Goal: Obtain resource: Download file/media

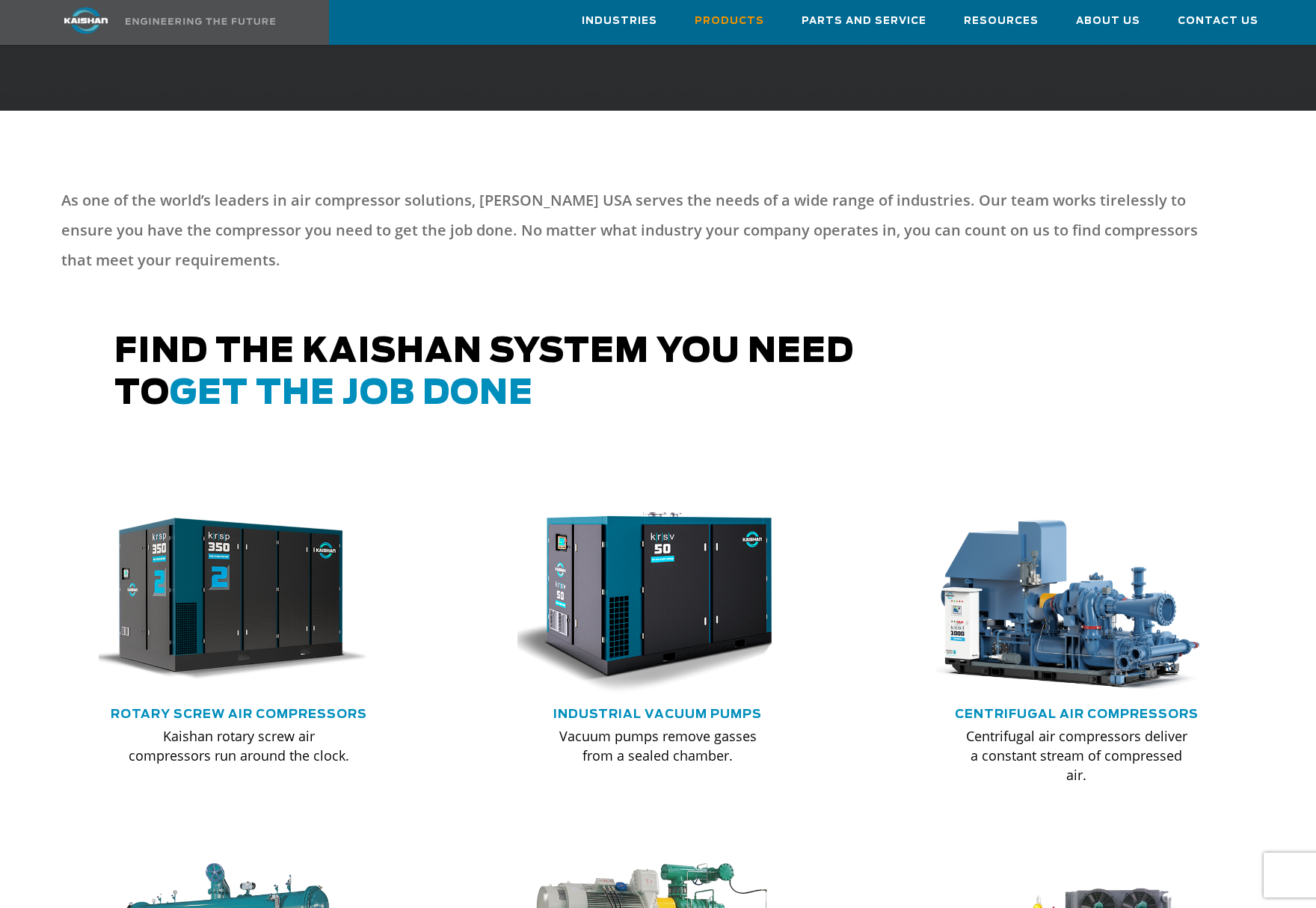
scroll to position [545, 0]
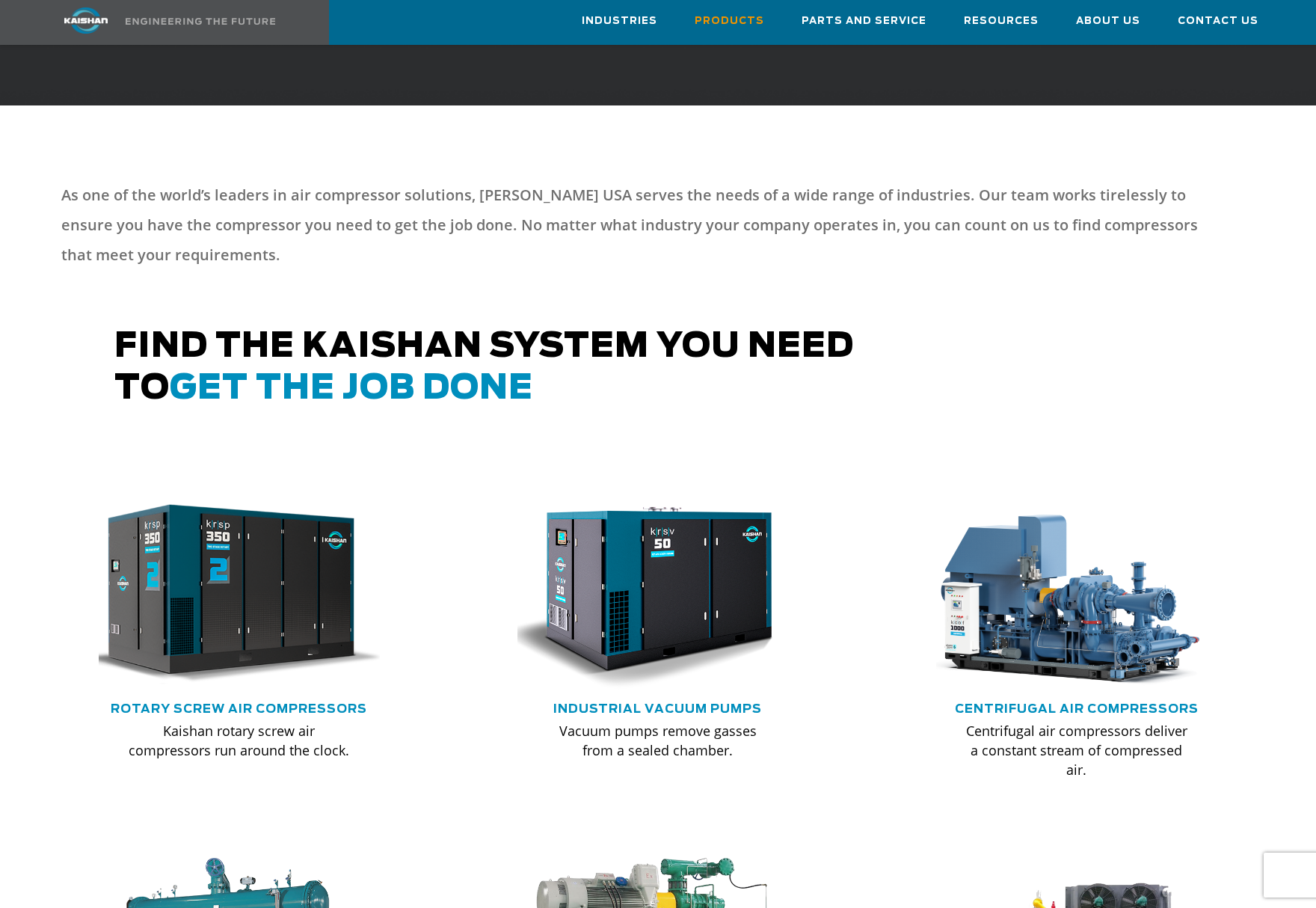
click at [207, 587] on img at bounding box center [227, 594] width 310 height 209
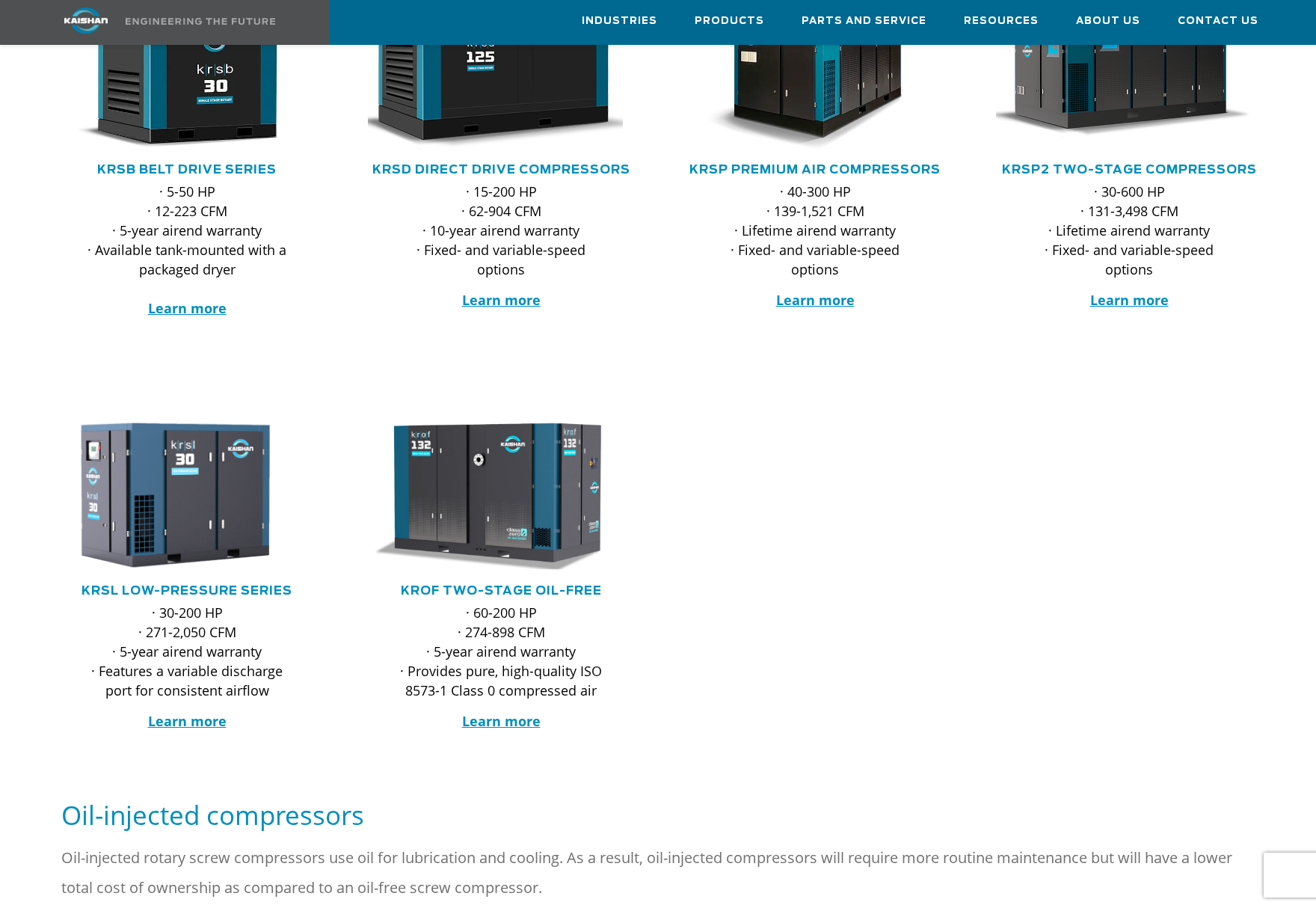
scroll to position [382, 0]
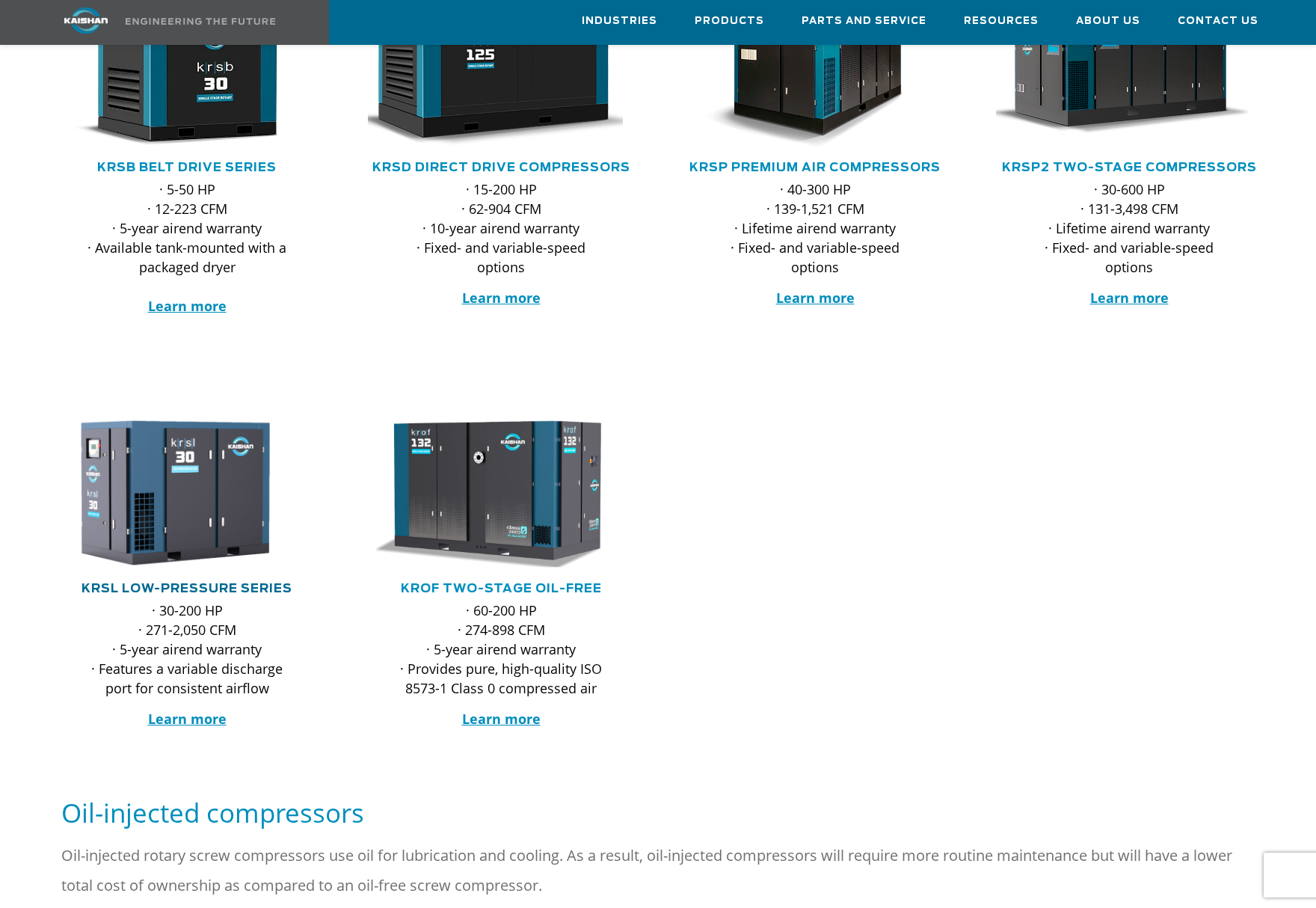
click at [210, 583] on link "KRSL Low-Pressure Series" at bounding box center [186, 588] width 210 height 12
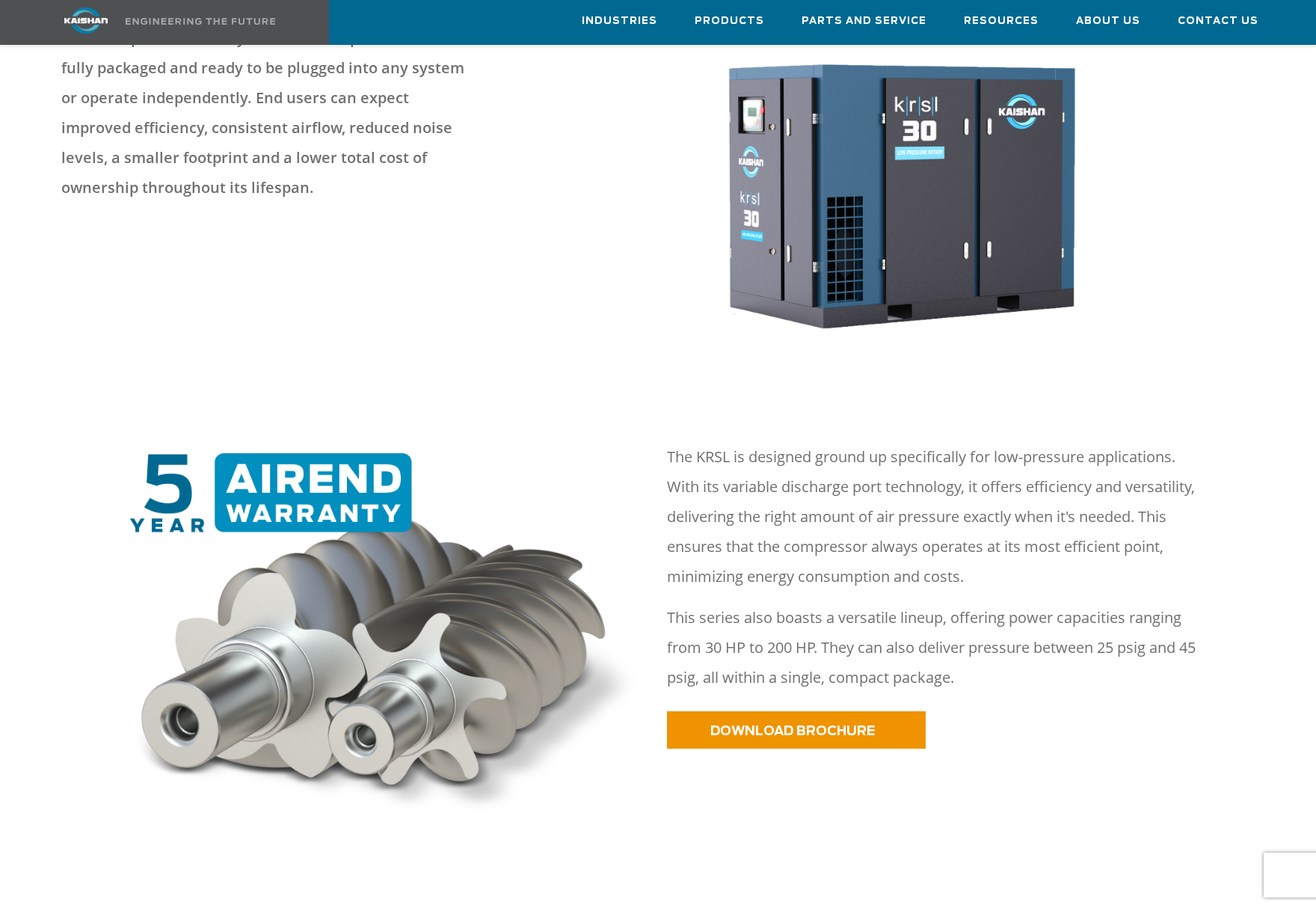
scroll to position [283, 0]
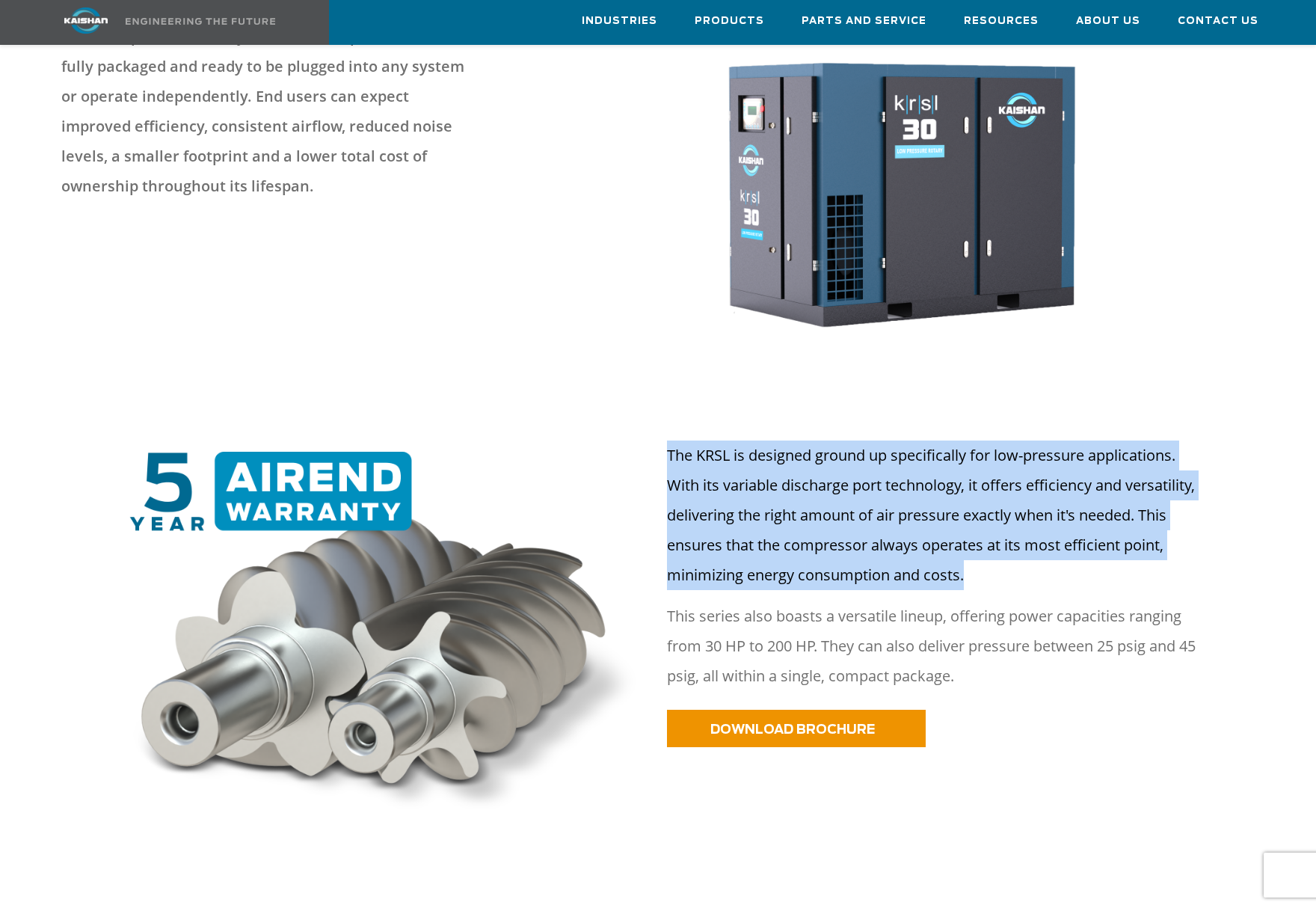
drag, startPoint x: 659, startPoint y: 426, endPoint x: 1000, endPoint y: 557, distance: 365.3
click at [1000, 557] on div "The KRSL is designed ground up specifically for low-pressure applications. With…" at bounding box center [962, 575] width 606 height 269
copy p "The KRSL is designed ground up specifically for low-pressure applications. With…"
click at [803, 723] on span "DOWNLOAD BROCHURE" at bounding box center [774, 729] width 165 height 13
